Goal: Information Seeking & Learning: Learn about a topic

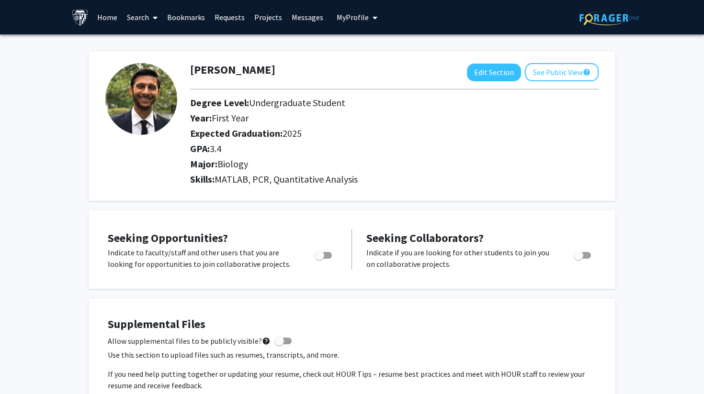
click at [153, 17] on icon at bounding box center [155, 18] width 5 height 8
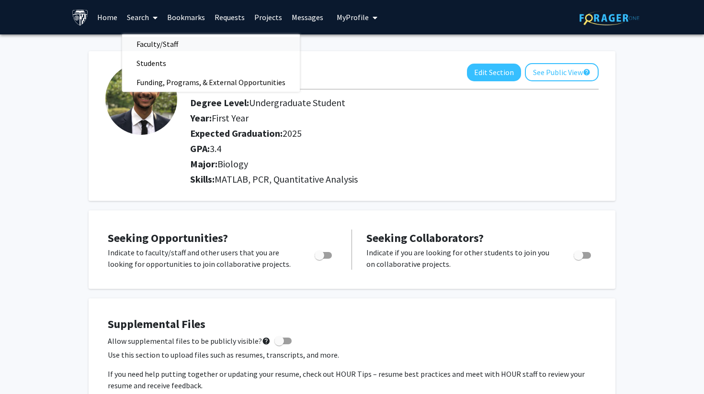
click at [153, 38] on span "Faculty/Staff" at bounding box center [157, 43] width 70 height 19
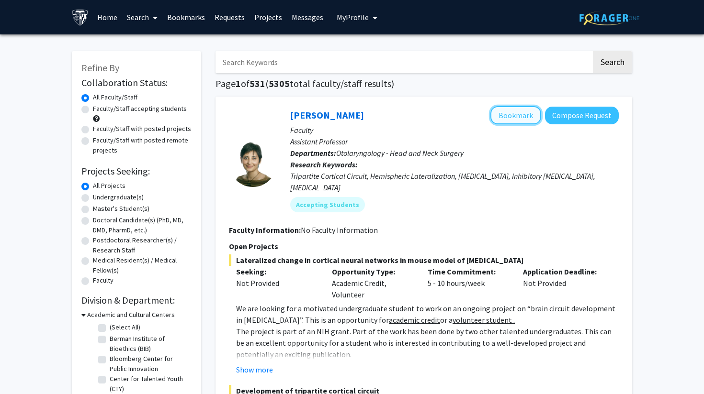
click at [516, 113] on button "Bookmark" at bounding box center [515, 115] width 51 height 18
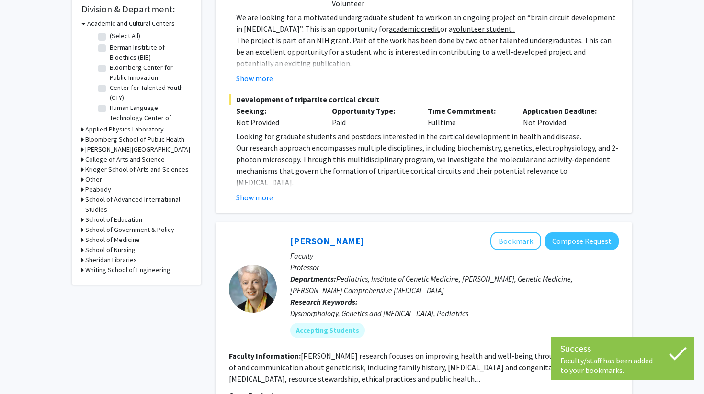
scroll to position [293, 0]
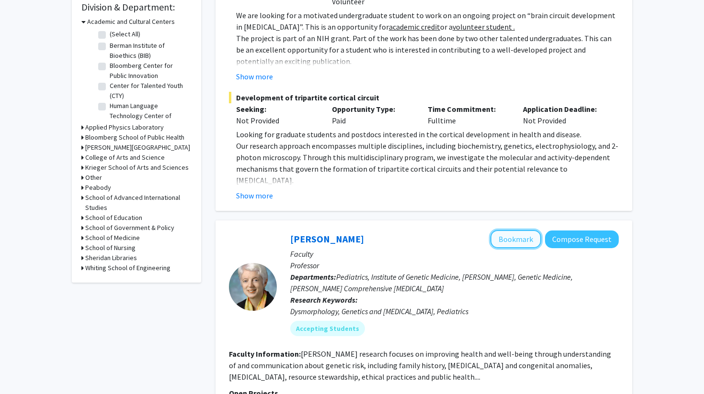
click at [515, 230] on button "Bookmark" at bounding box center [515, 239] width 51 height 18
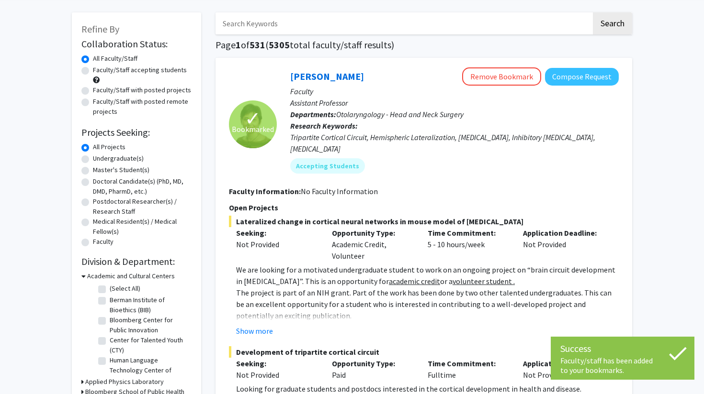
scroll to position [0, 0]
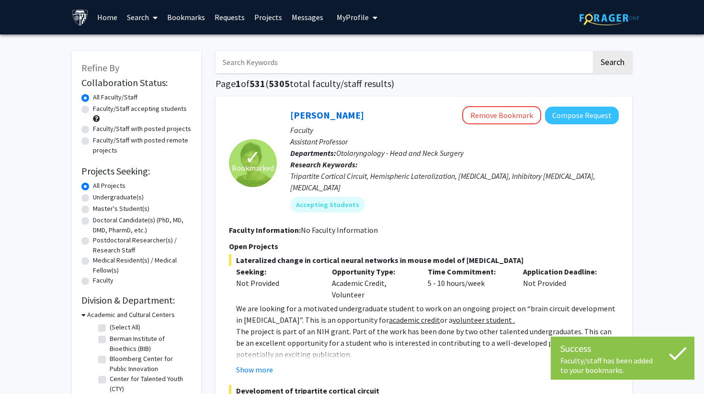
click at [187, 17] on link "Bookmarks" at bounding box center [185, 17] width 47 height 34
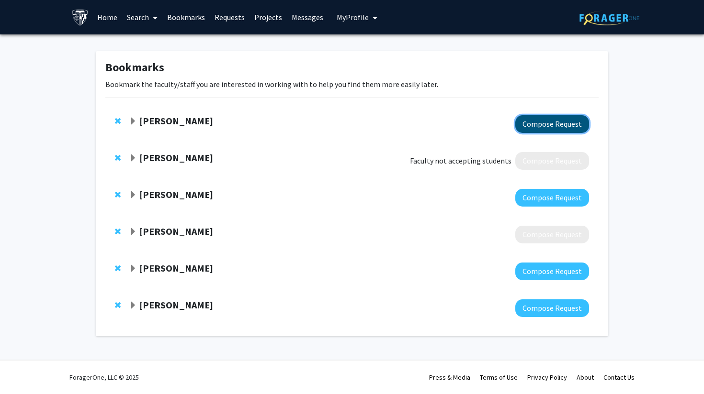
click at [539, 123] on button "Compose Request" at bounding box center [552, 124] width 74 height 18
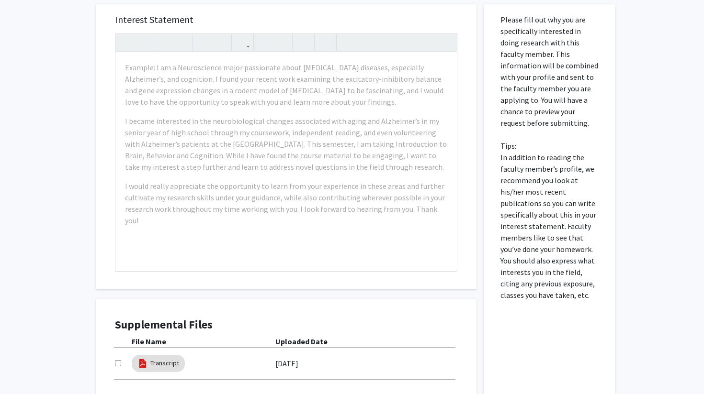
scroll to position [424, 0]
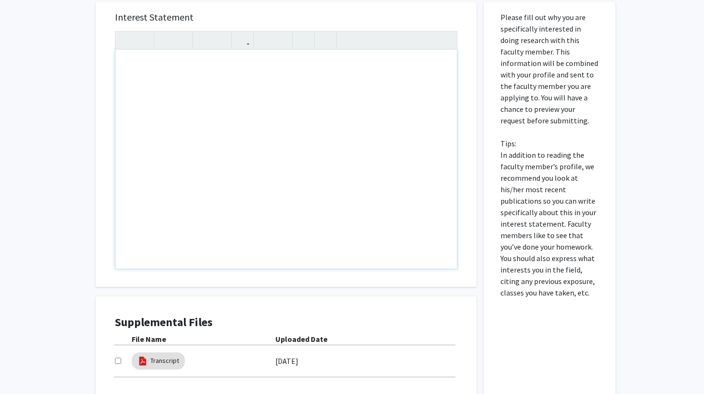
click at [480, 106] on div "Interest Statement Insert link Remove link Supplemental Files File Name Uploade…" at bounding box center [286, 216] width 395 height 448
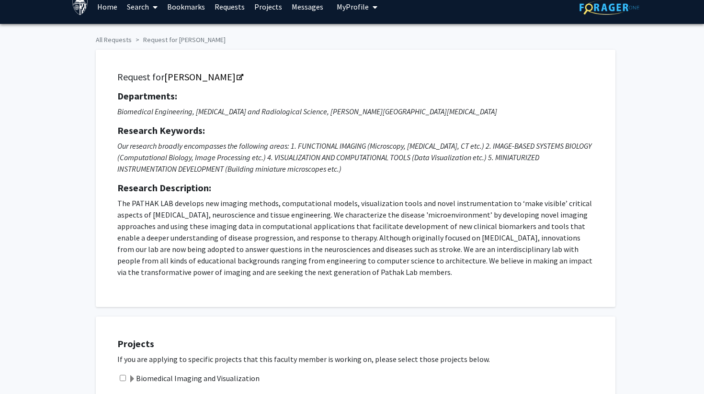
scroll to position [0, 0]
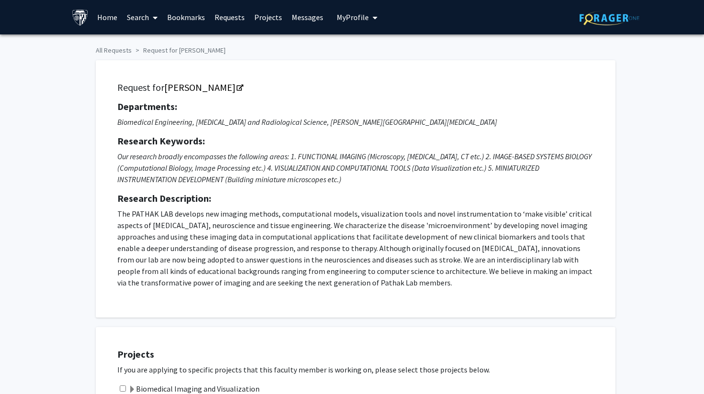
click at [231, 22] on link "Requests" at bounding box center [230, 17] width 40 height 34
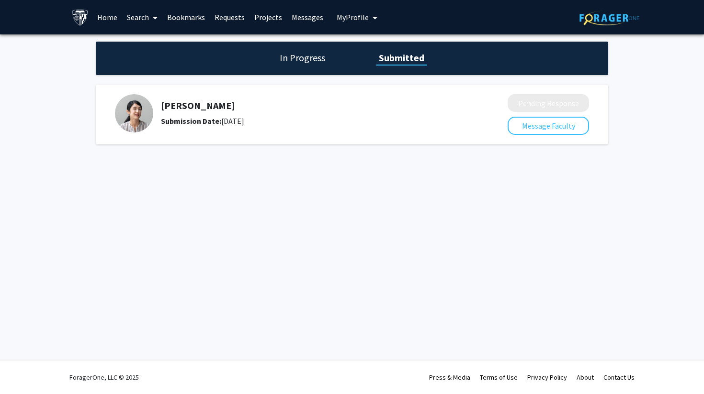
click at [310, 65] on div "In Progress Submitted" at bounding box center [352, 59] width 512 height 34
click at [302, 59] on h1 "In Progress" at bounding box center [302, 57] width 51 height 13
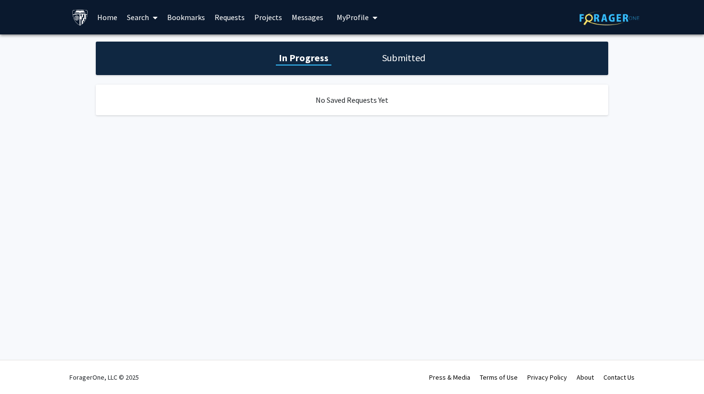
click at [400, 61] on h1 "Submitted" at bounding box center [403, 57] width 49 height 13
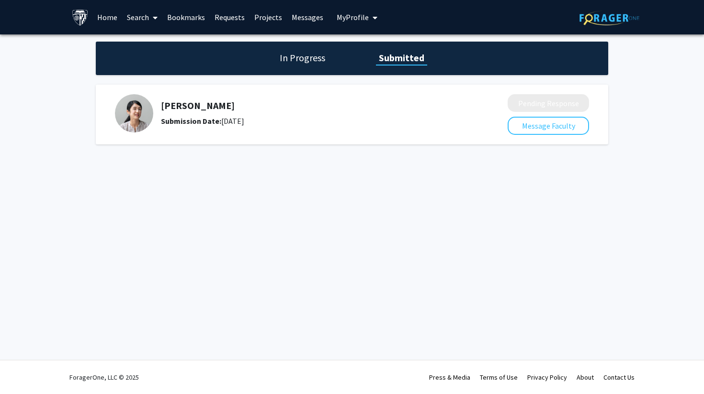
click at [267, 22] on link "Projects" at bounding box center [267, 17] width 37 height 34
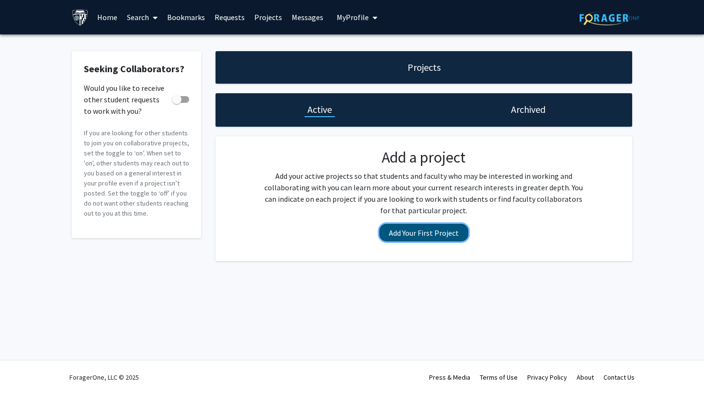
click at [430, 237] on button "Add Your First Project" at bounding box center [423, 233] width 89 height 18
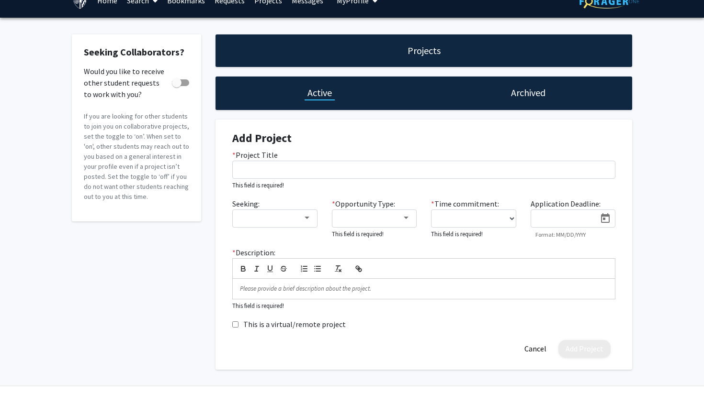
scroll to position [9, 0]
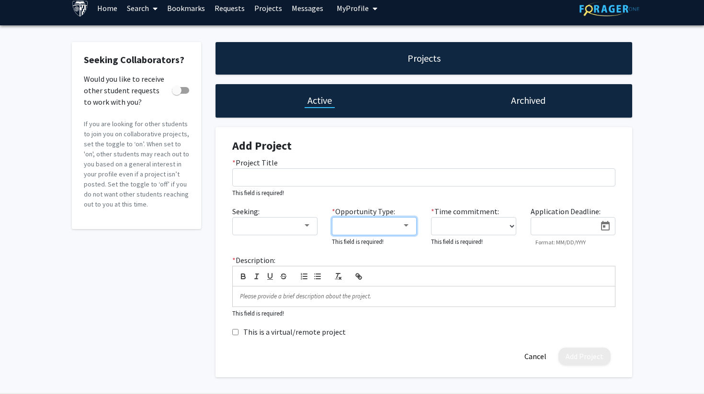
click at [402, 227] on div at bounding box center [406, 226] width 9 height 8
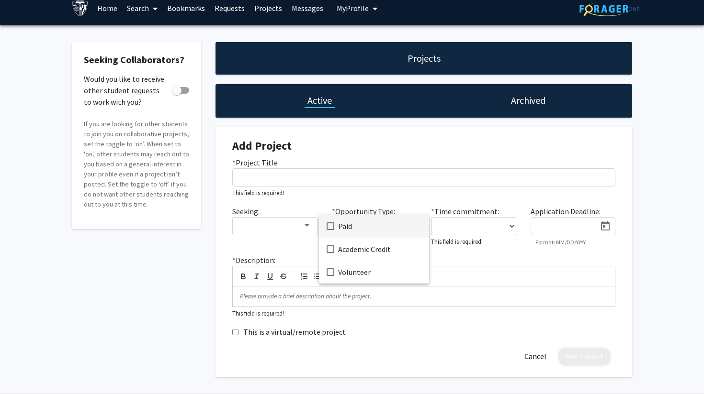
click at [416, 197] on div at bounding box center [352, 197] width 704 height 394
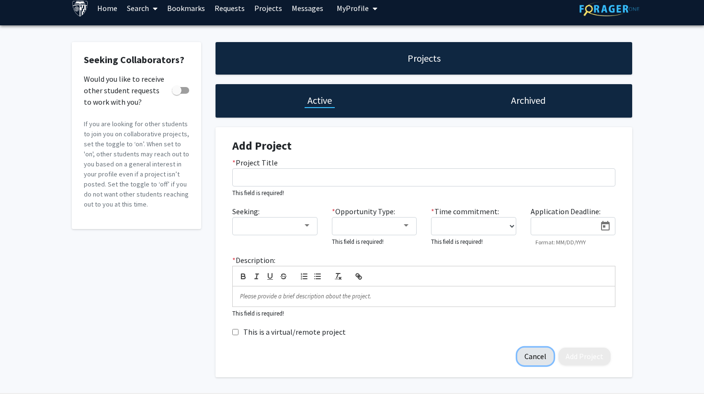
click at [534, 355] on button "Cancel" at bounding box center [535, 357] width 36 height 18
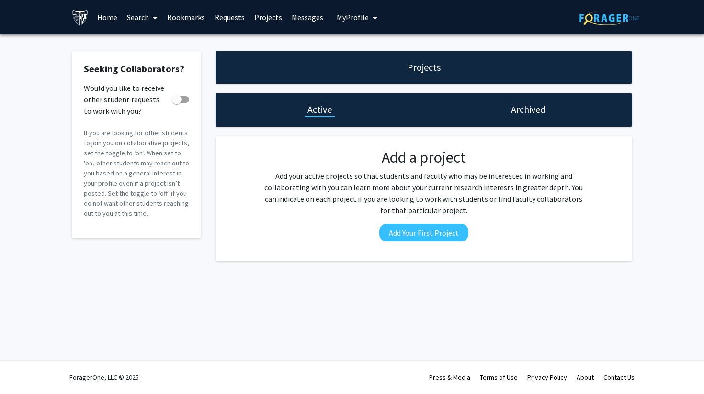
click at [363, 19] on span "My Profile" at bounding box center [352, 17] width 32 height 10
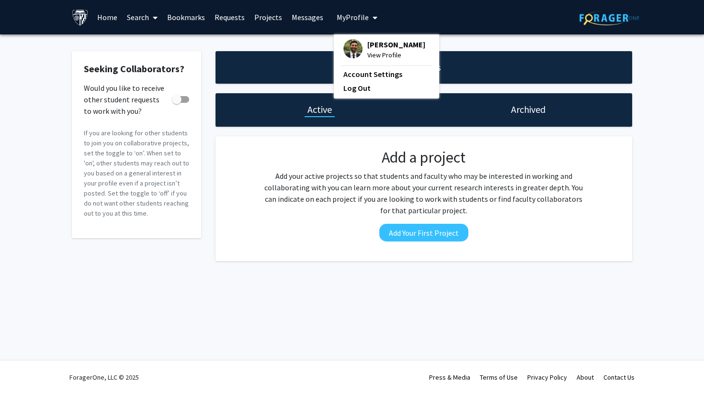
click at [389, 49] on span "[PERSON_NAME]" at bounding box center [396, 44] width 58 height 11
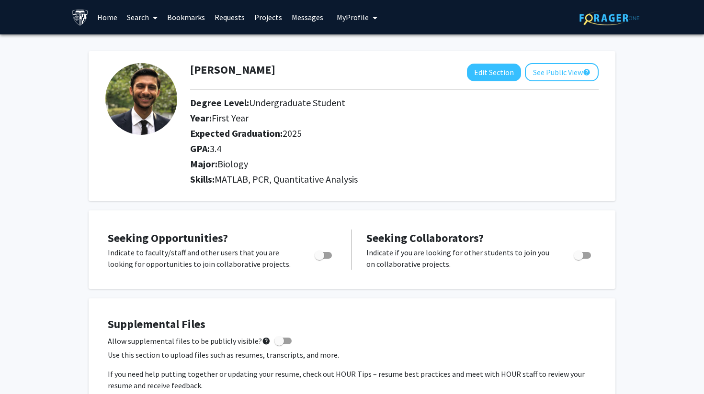
click at [143, 15] on link "Search" at bounding box center [142, 17] width 40 height 34
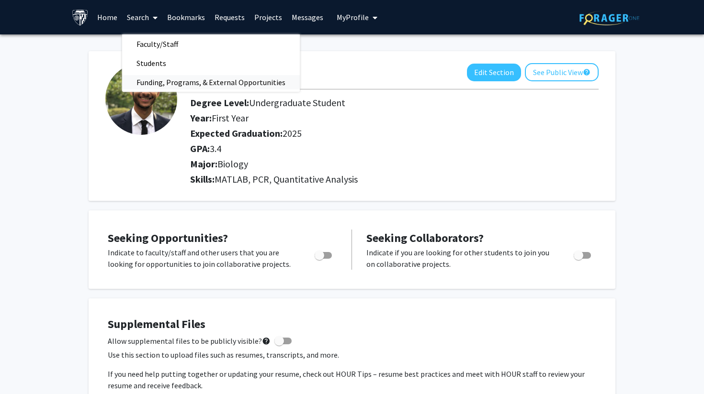
click at [254, 85] on span "Funding, Programs, & External Opportunities" at bounding box center [211, 82] width 178 height 19
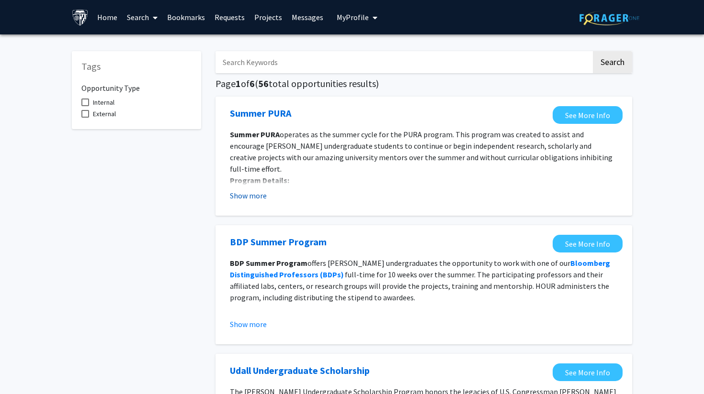
click at [255, 198] on button "Show more" at bounding box center [248, 195] width 37 height 11
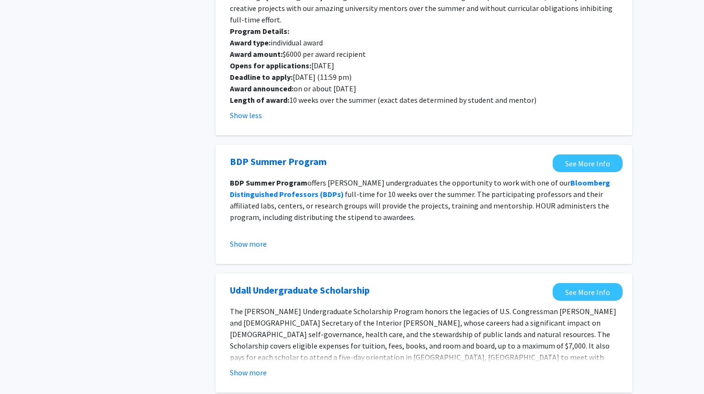
scroll to position [150, 0]
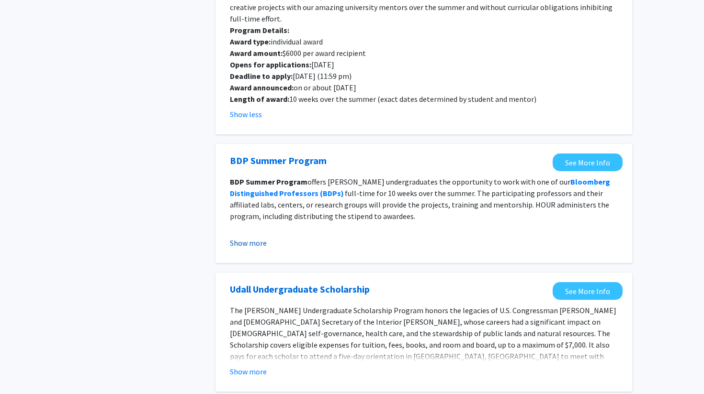
click at [256, 237] on button "Show more" at bounding box center [248, 242] width 37 height 11
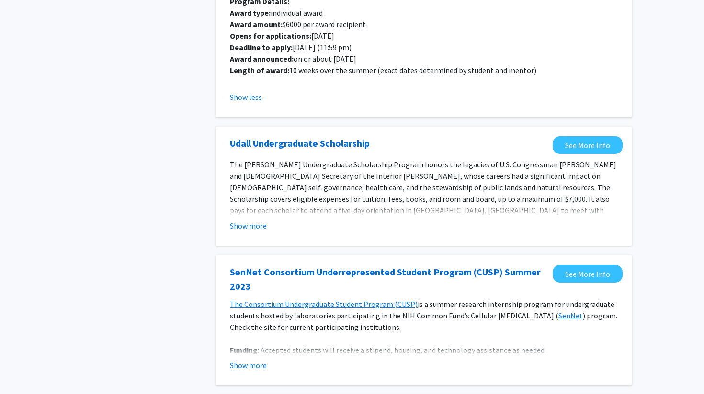
scroll to position [424, 0]
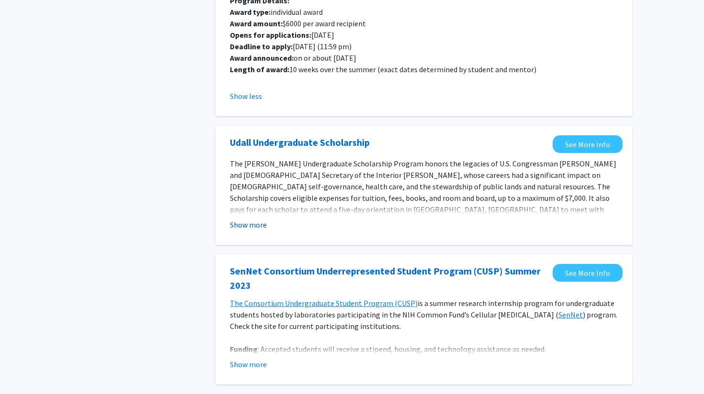
click at [244, 219] on button "Show more" at bounding box center [248, 224] width 37 height 11
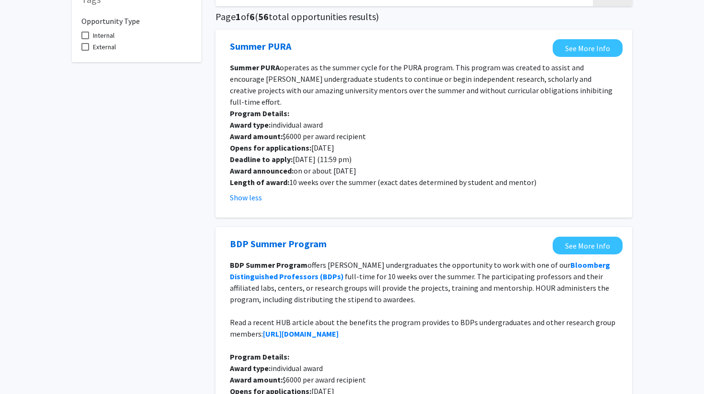
scroll to position [0, 0]
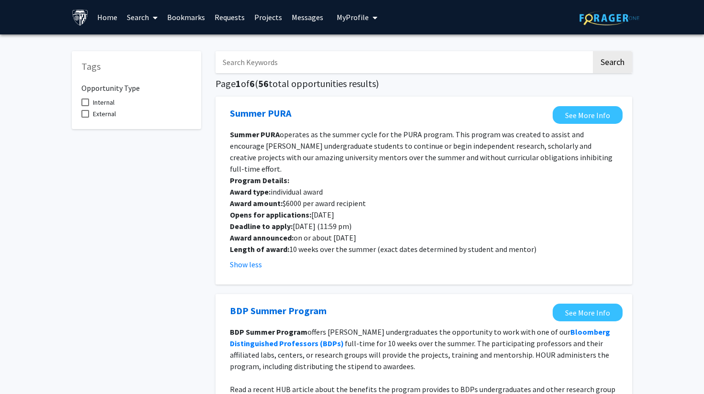
click at [146, 13] on link "Search" at bounding box center [142, 17] width 40 height 34
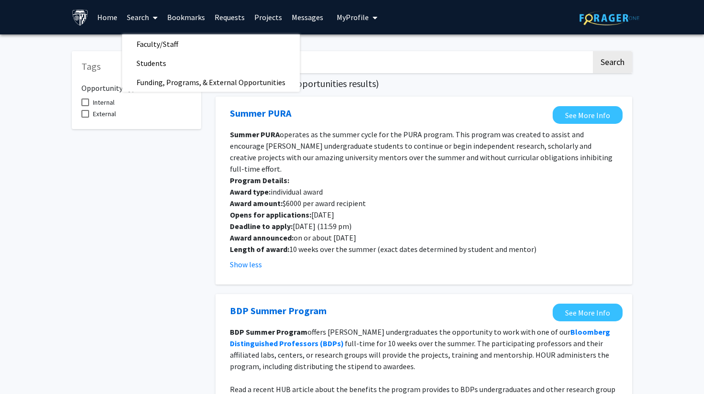
click at [386, 198] on p "Award amount: $6000 per award recipient" at bounding box center [424, 203] width 388 height 11
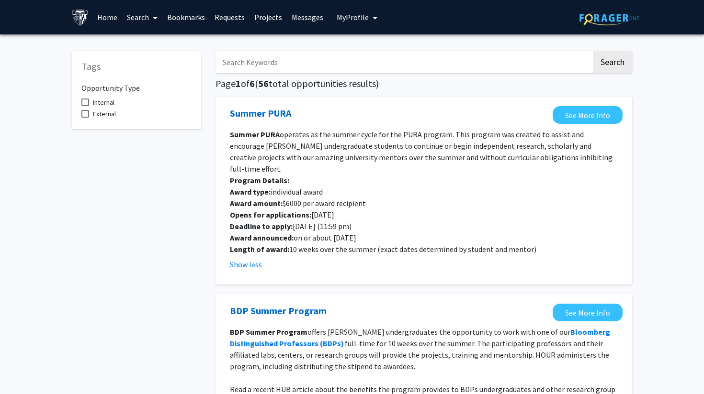
click at [344, 18] on span "My Profile" at bounding box center [352, 17] width 32 height 10
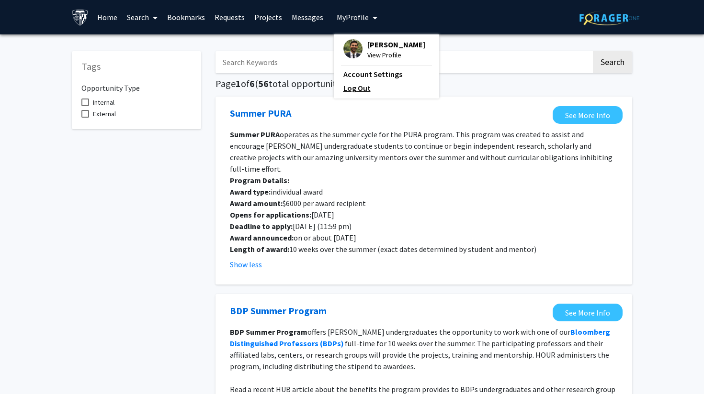
click at [344, 89] on link "Log Out" at bounding box center [386, 87] width 86 height 11
